Goal: Task Accomplishment & Management: Manage account settings

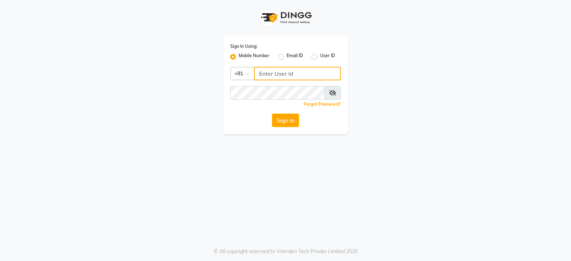
click at [278, 76] on input "Username" at bounding box center [297, 74] width 87 height 14
type input "9718544333"
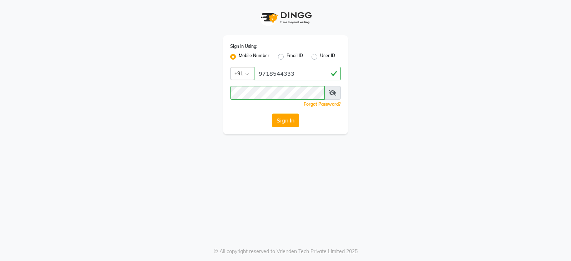
click at [290, 153] on div "Sign In Using: Mobile Number Email ID User ID Country Code × [PHONE_NUMBER] Rem…" at bounding box center [285, 130] width 571 height 261
click at [288, 123] on button "Sign In" at bounding box center [285, 120] width 27 height 14
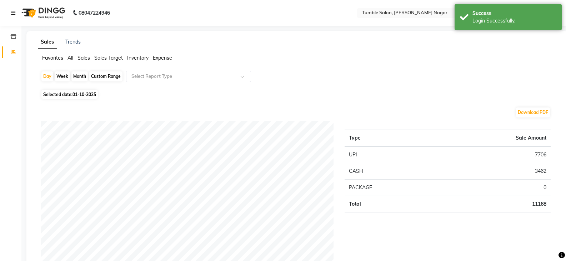
click at [15, 16] on link at bounding box center [14, 13] width 7 height 20
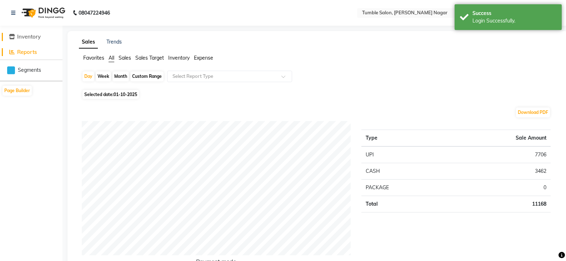
click at [25, 38] on span "Inventory" at bounding box center [29, 36] width 24 height 7
select select
